Goal: Task Accomplishment & Management: Complete application form

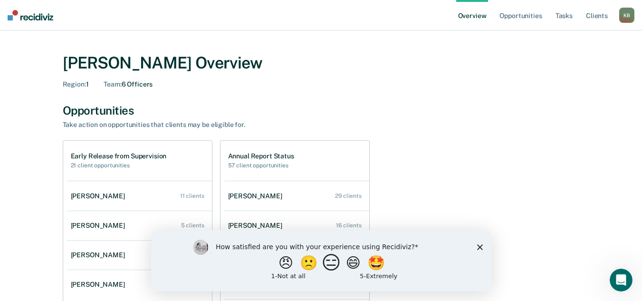
click at [329, 268] on button "😑" at bounding box center [332, 262] width 22 height 19
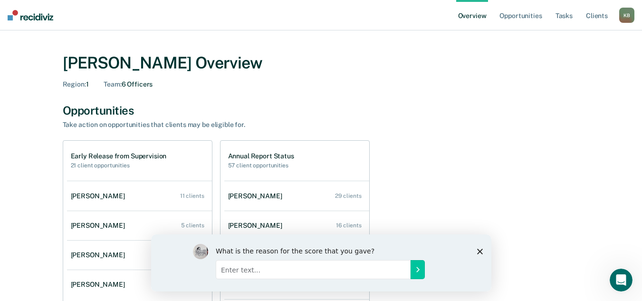
click at [480, 254] on div "What is the reason for the score that you gave?" at bounding box center [321, 262] width 340 height 57
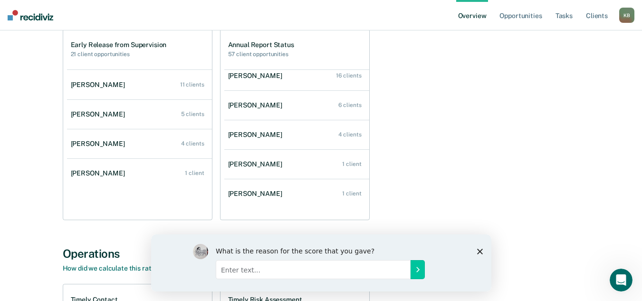
scroll to position [95, 0]
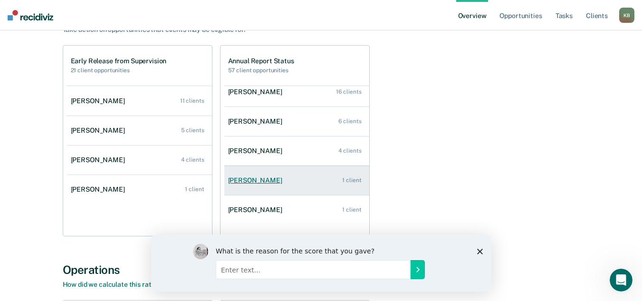
click at [255, 182] on div "[PERSON_NAME]" at bounding box center [257, 180] width 58 height 8
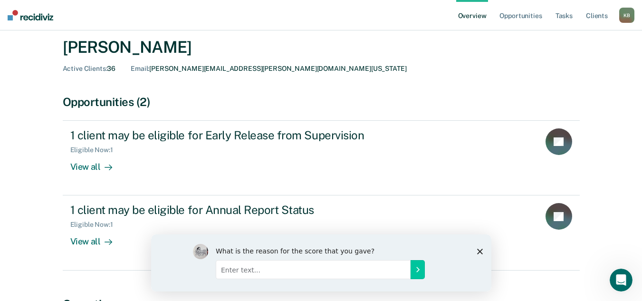
scroll to position [48, 0]
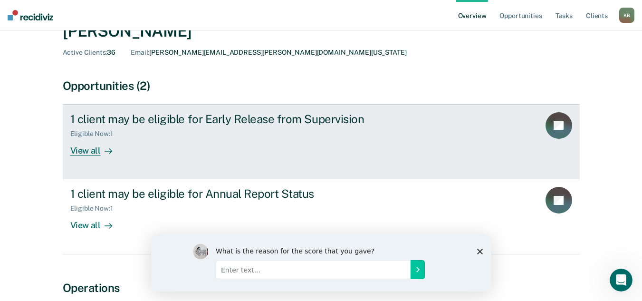
click at [91, 151] on div "View all" at bounding box center [96, 147] width 53 height 19
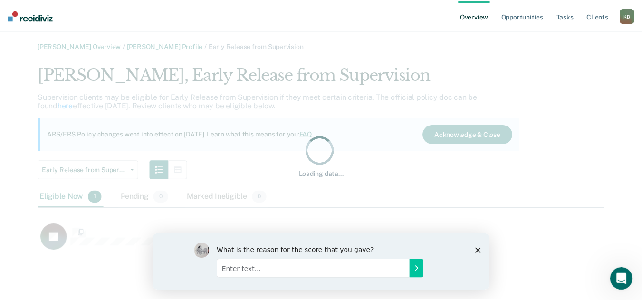
scroll to position [190, 566]
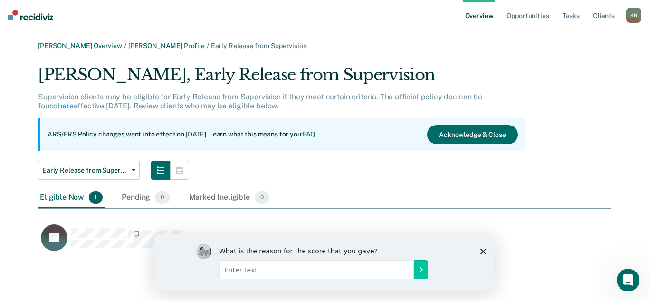
click at [637, 18] on div "K B" at bounding box center [634, 15] width 15 height 15
click at [38, 17] on img at bounding box center [31, 15] width 46 height 10
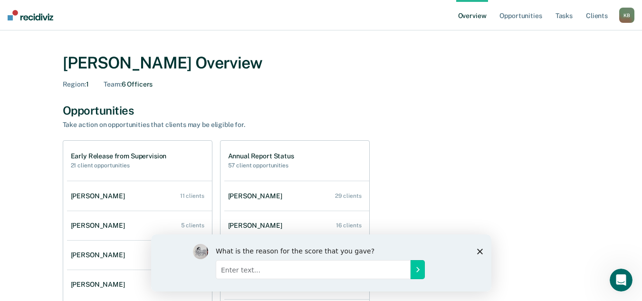
click at [528, 131] on div "Opportunities Take action on opportunities that clients may be eligible for. Ea…" at bounding box center [321, 218] width 517 height 228
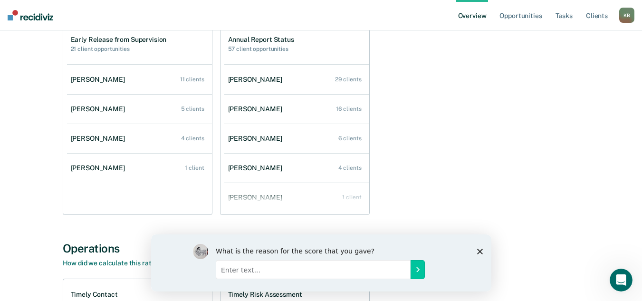
scroll to position [95, 0]
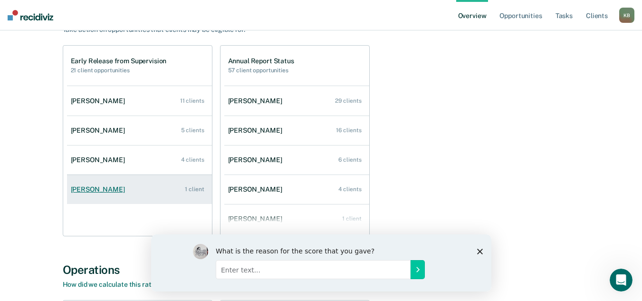
click at [102, 187] on div "[PERSON_NAME]" at bounding box center [100, 189] width 58 height 8
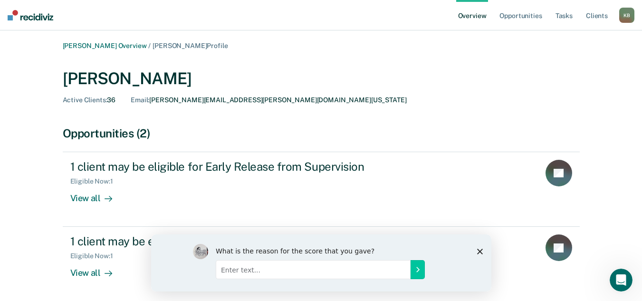
scroll to position [95, 0]
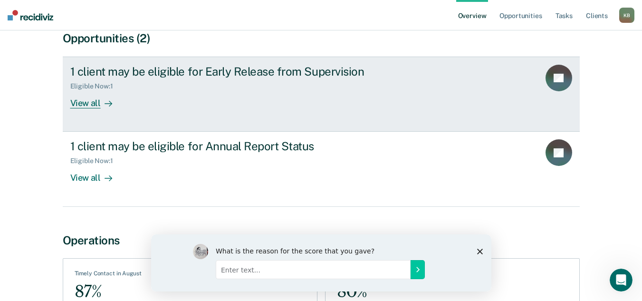
click at [82, 105] on div "View all" at bounding box center [96, 99] width 53 height 19
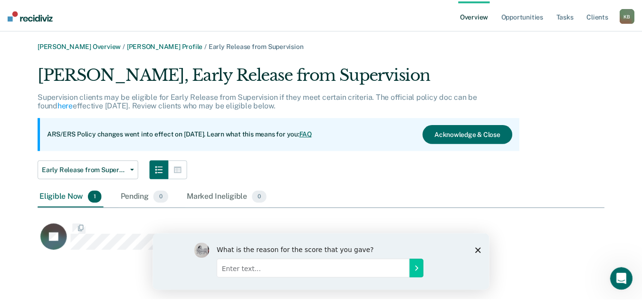
scroll to position [190, 566]
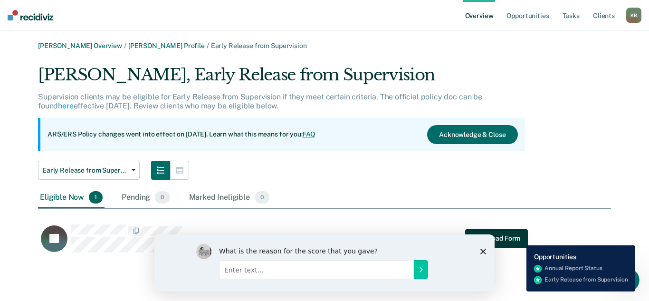
click at [520, 238] on button "Download Form" at bounding box center [496, 238] width 63 height 19
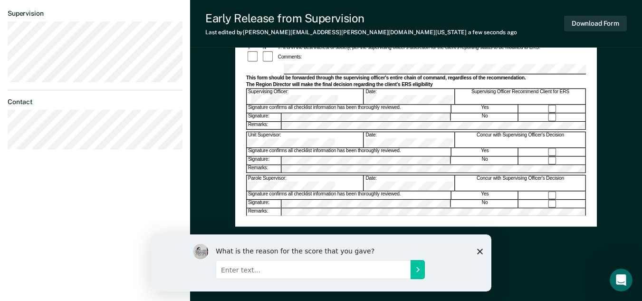
scroll to position [276, 0]
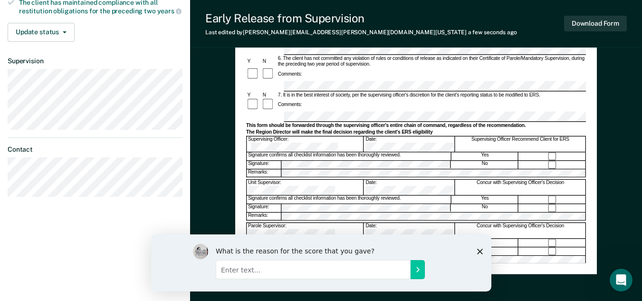
click at [304, 160] on div "Signature: No" at bounding box center [416, 164] width 340 height 9
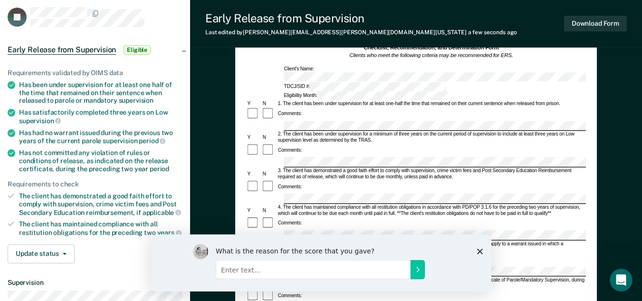
scroll to position [39, 0]
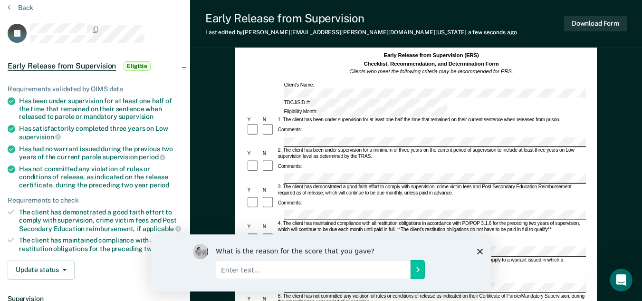
click at [617, 103] on div "Early Release from Supervision (ERS) Checklist, Recommendation, and Determinati…" at bounding box center [416, 303] width 452 height 566
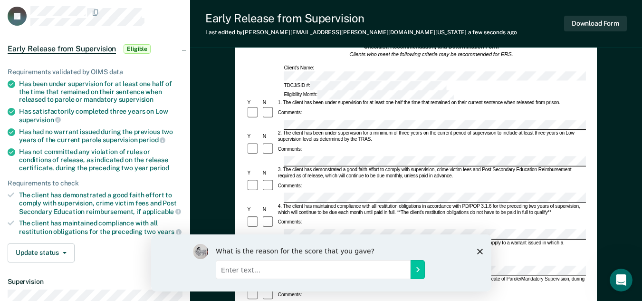
scroll to position [0, 0]
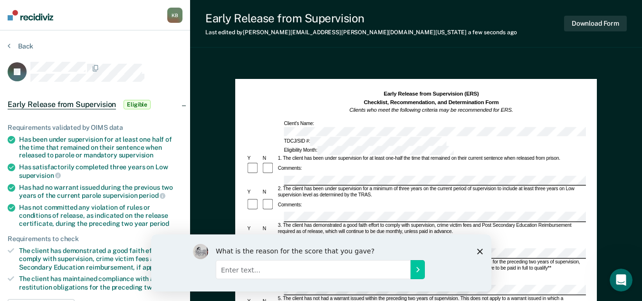
click at [281, 175] on div at bounding box center [416, 180] width 340 height 10
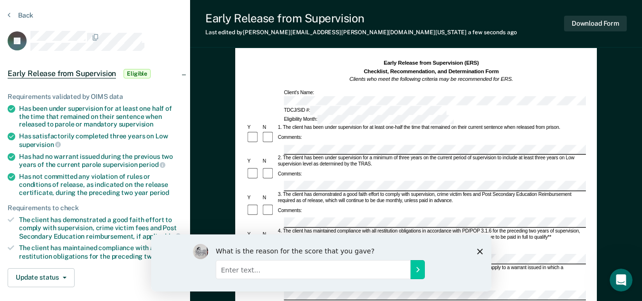
scroll to position [95, 0]
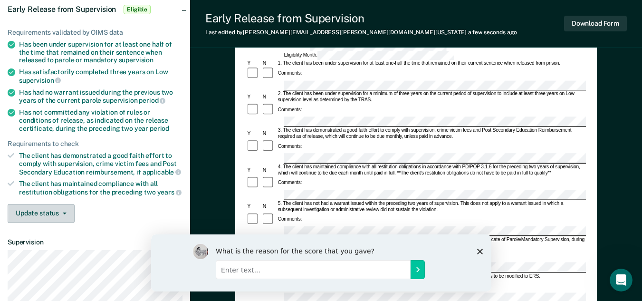
click at [63, 213] on icon "button" at bounding box center [65, 214] width 4 height 2
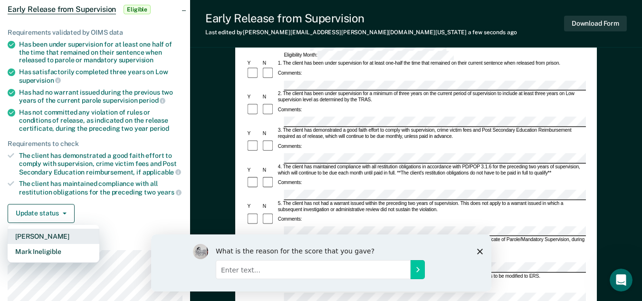
click at [80, 237] on button "[PERSON_NAME]" at bounding box center [54, 236] width 92 height 15
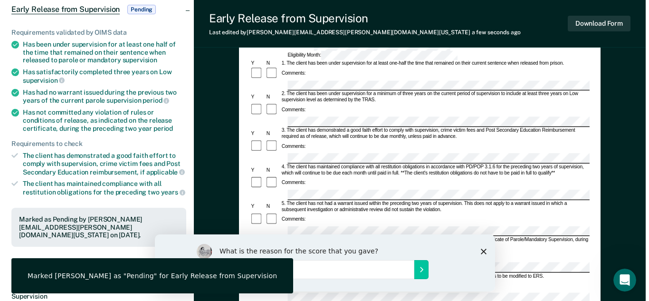
scroll to position [0, 0]
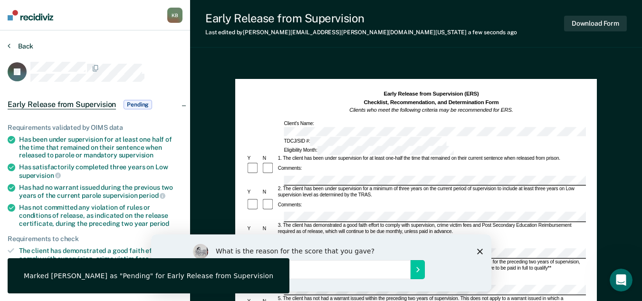
click at [30, 46] on button "Back" at bounding box center [21, 46] width 26 height 9
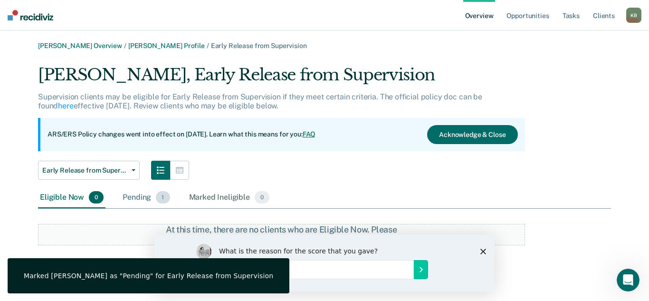
click at [138, 197] on div "Pending 1" at bounding box center [146, 197] width 51 height 21
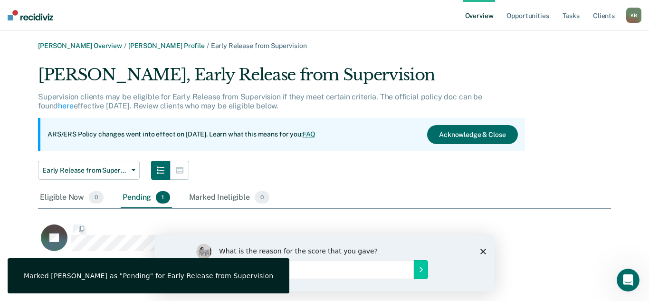
scroll to position [190, 566]
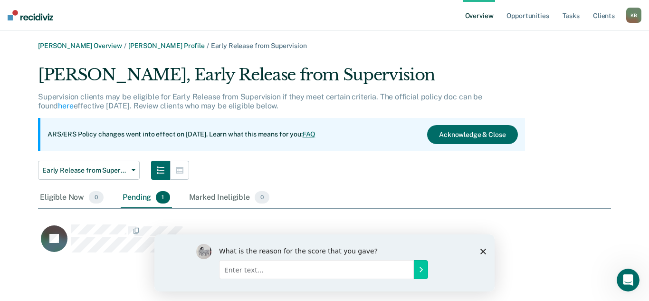
drag, startPoint x: 485, startPoint y: 253, endPoint x: 639, endPoint y: 485, distance: 278.6
click at [485, 253] on icon "Close survey" at bounding box center [484, 251] width 6 height 6
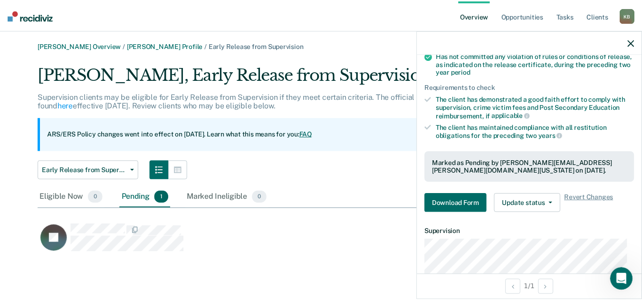
scroll to position [190, 0]
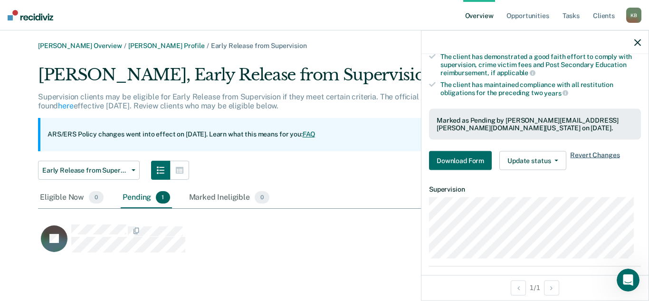
click at [585, 154] on span "Revert Changes" at bounding box center [595, 160] width 49 height 19
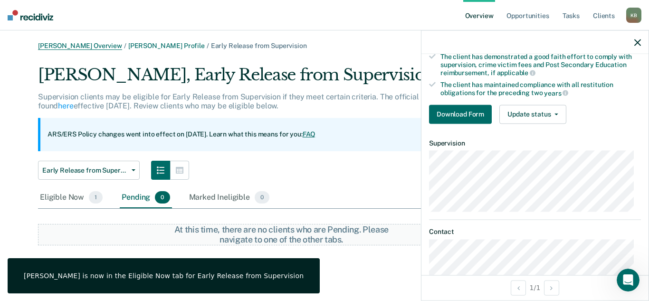
click at [74, 46] on link "[PERSON_NAME] Overview" at bounding box center [80, 46] width 84 height 8
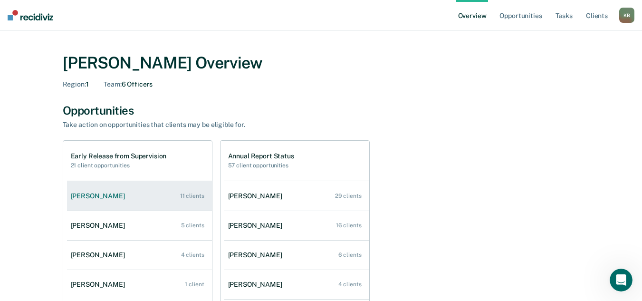
click at [147, 191] on link "[PERSON_NAME] 11 clients" at bounding box center [139, 196] width 145 height 27
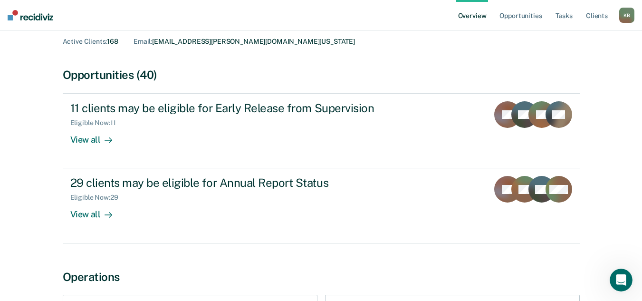
scroll to position [21, 0]
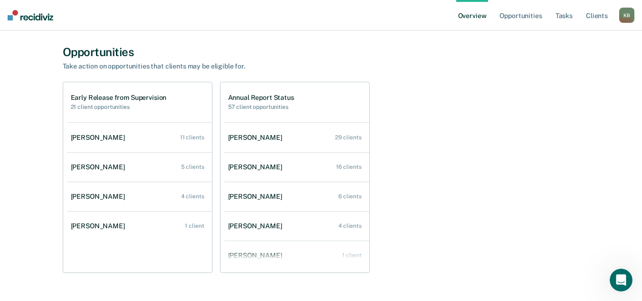
scroll to position [48, 0]
